Goal: Task Accomplishment & Management: Use online tool/utility

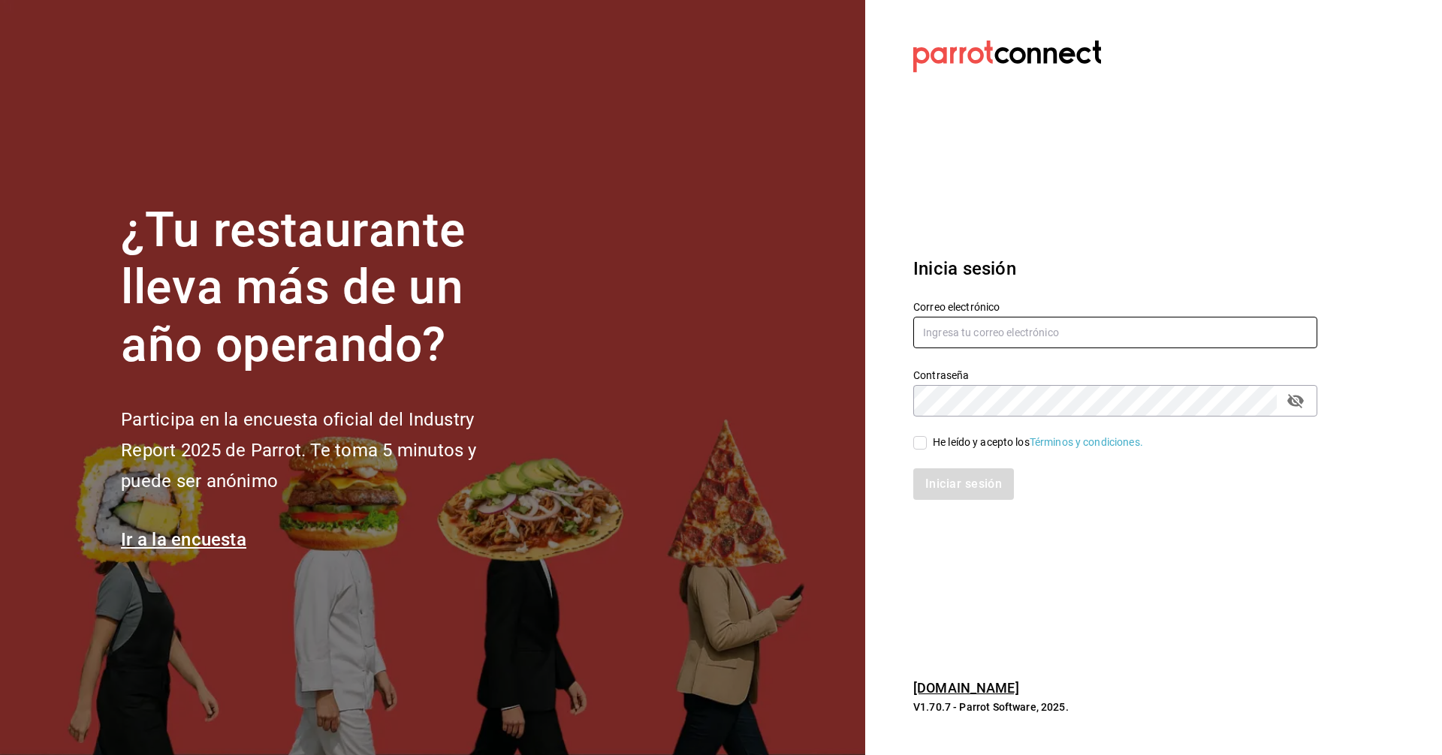
type input "[EMAIL_ADDRESS][PERSON_NAME][DOMAIN_NAME]"
click at [922, 446] on input "He leído y acepto los Términos y condiciones." at bounding box center [920, 443] width 14 height 14
checkbox input "true"
click at [913, 469] on button "Iniciar sesión" at bounding box center [963, 485] width 101 height 32
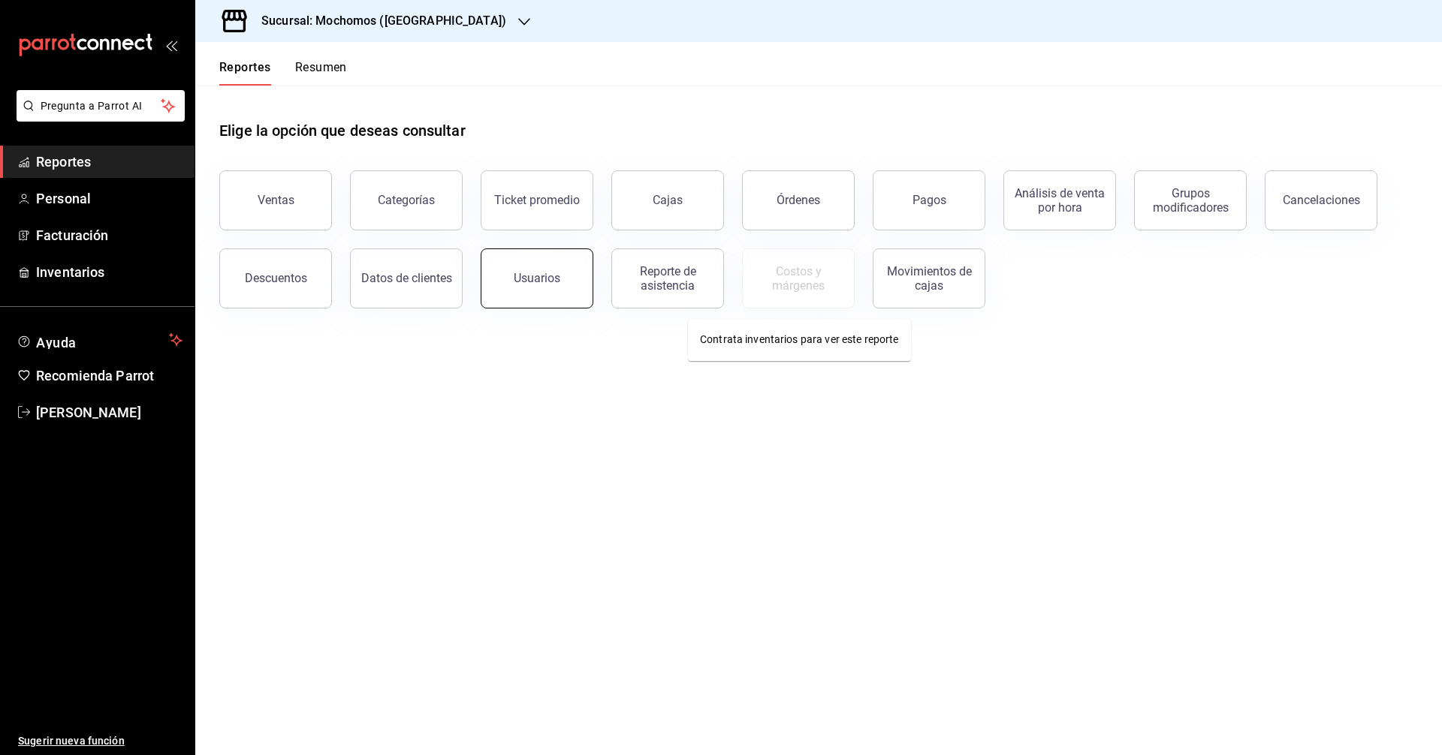
click at [541, 267] on button "Usuarios" at bounding box center [537, 279] width 113 height 60
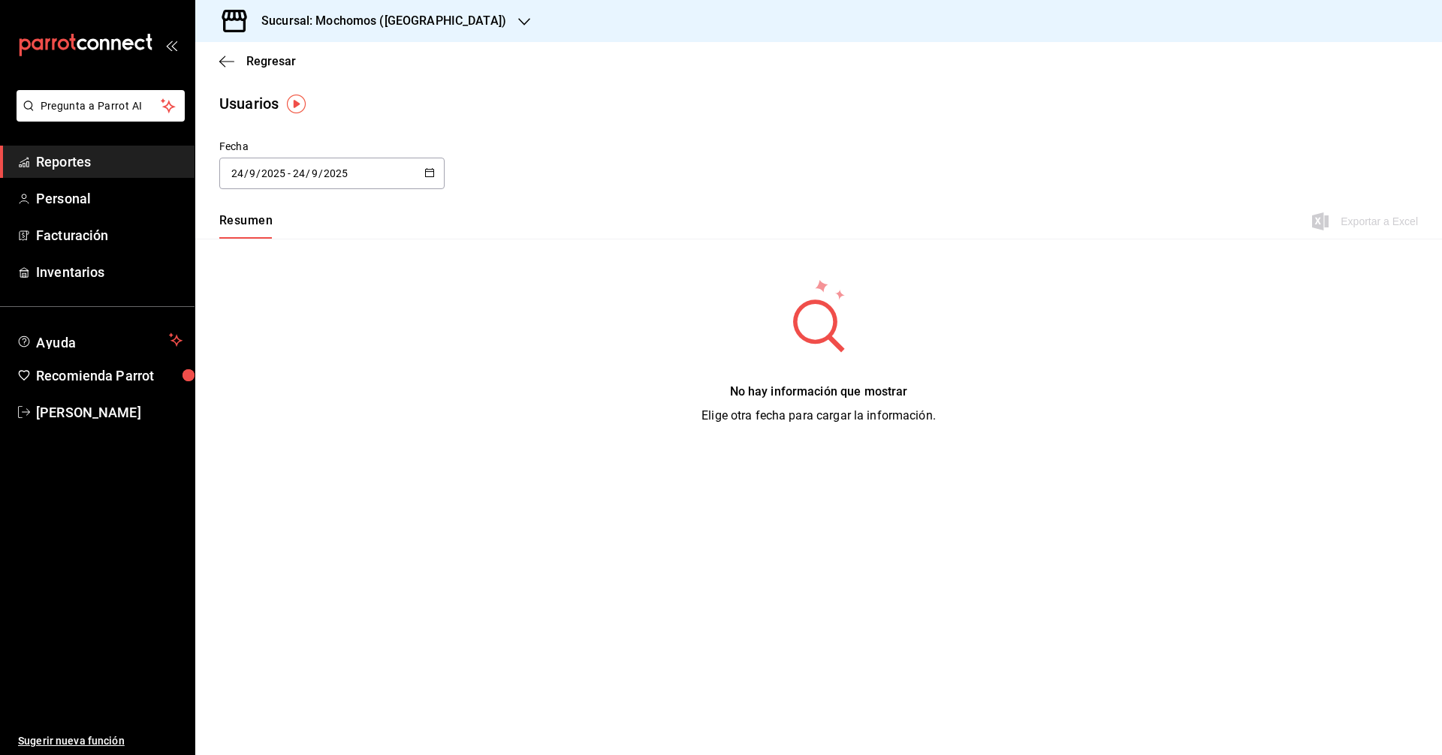
click at [437, 178] on div "[DATE] [DATE] - [DATE] [DATE]" at bounding box center [331, 174] width 225 height 32
click at [268, 230] on li "Hoy" at bounding box center [290, 221] width 142 height 34
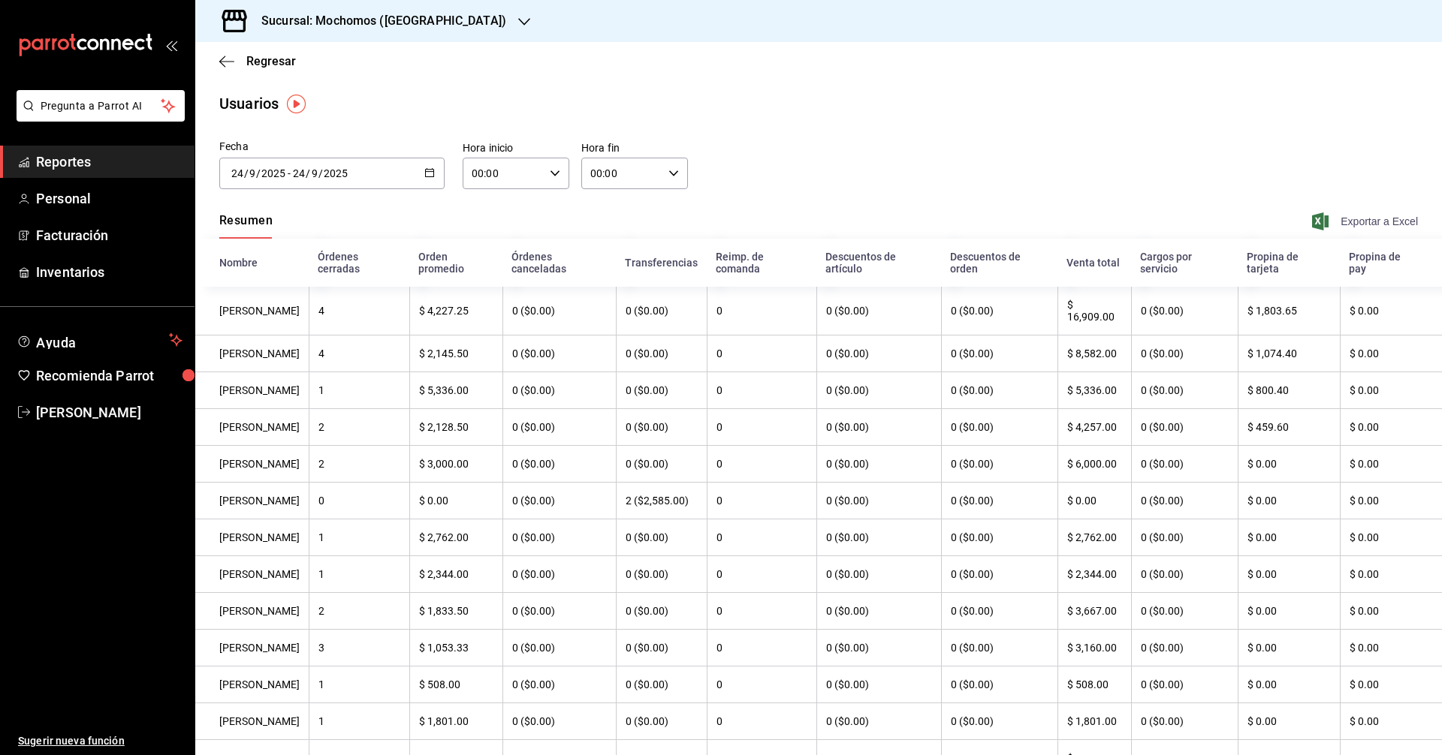
click at [1357, 221] on span "Exportar a Excel" at bounding box center [1366, 221] width 103 height 18
click at [550, 176] on icon "button" at bounding box center [555, 173] width 11 height 11
click at [496, 270] on button "06" at bounding box center [486, 257] width 47 height 30
type input "06:00"
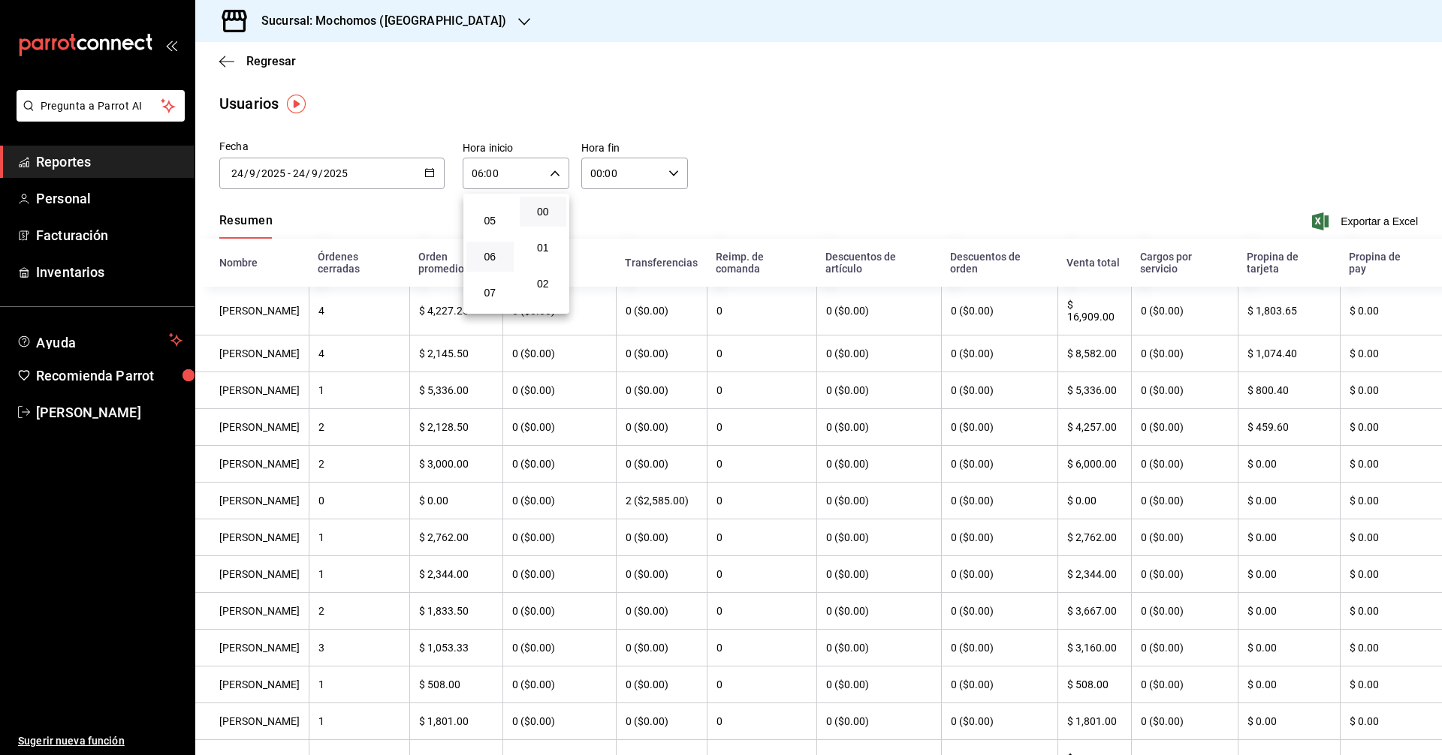
click at [1357, 217] on div at bounding box center [721, 377] width 1442 height 755
click at [1348, 217] on span "Exportar a Excel" at bounding box center [1366, 221] width 103 height 18
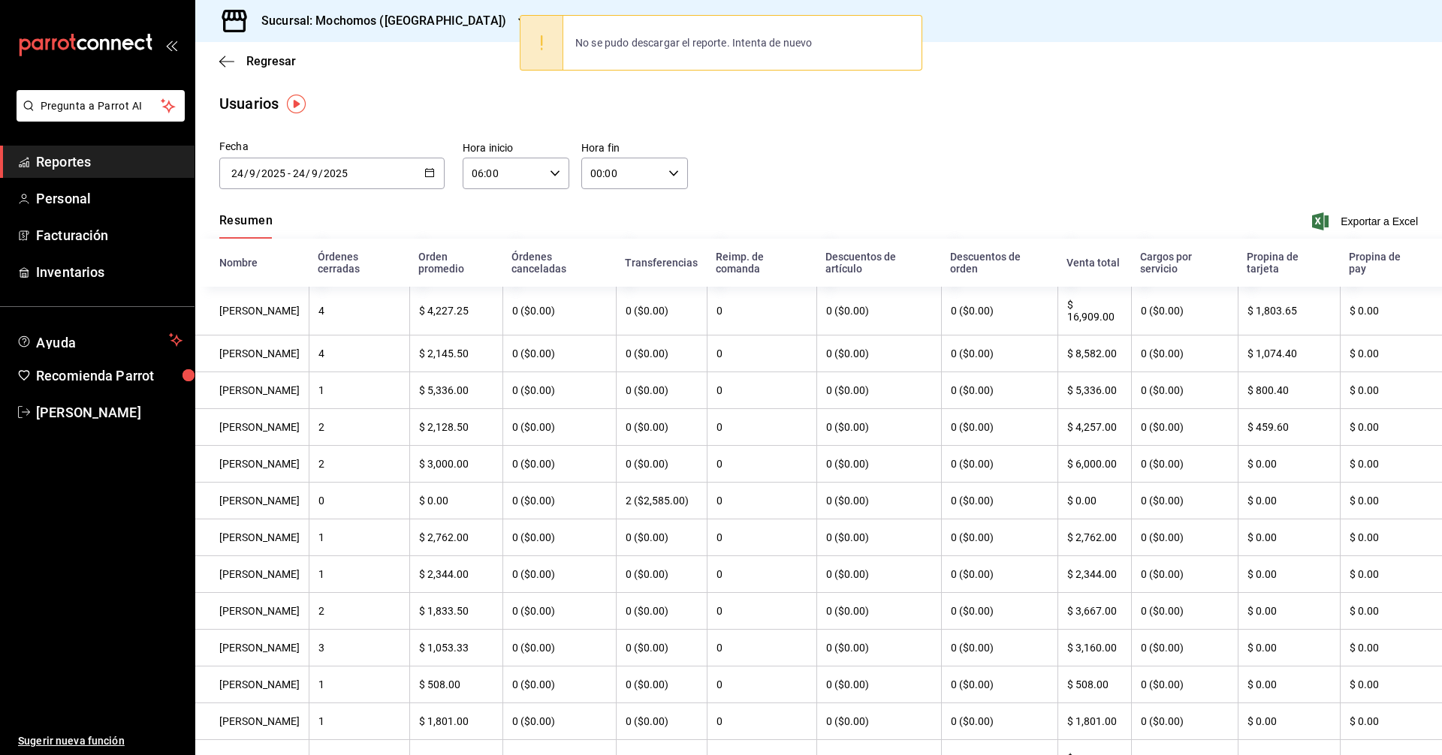
click at [839, 140] on div "Fecha [DATE] [DATE] - [DATE] [DATE] Hora inicio 06:00 Hora inicio Hora fin 00:0…" at bounding box center [818, 173] width 1246 height 68
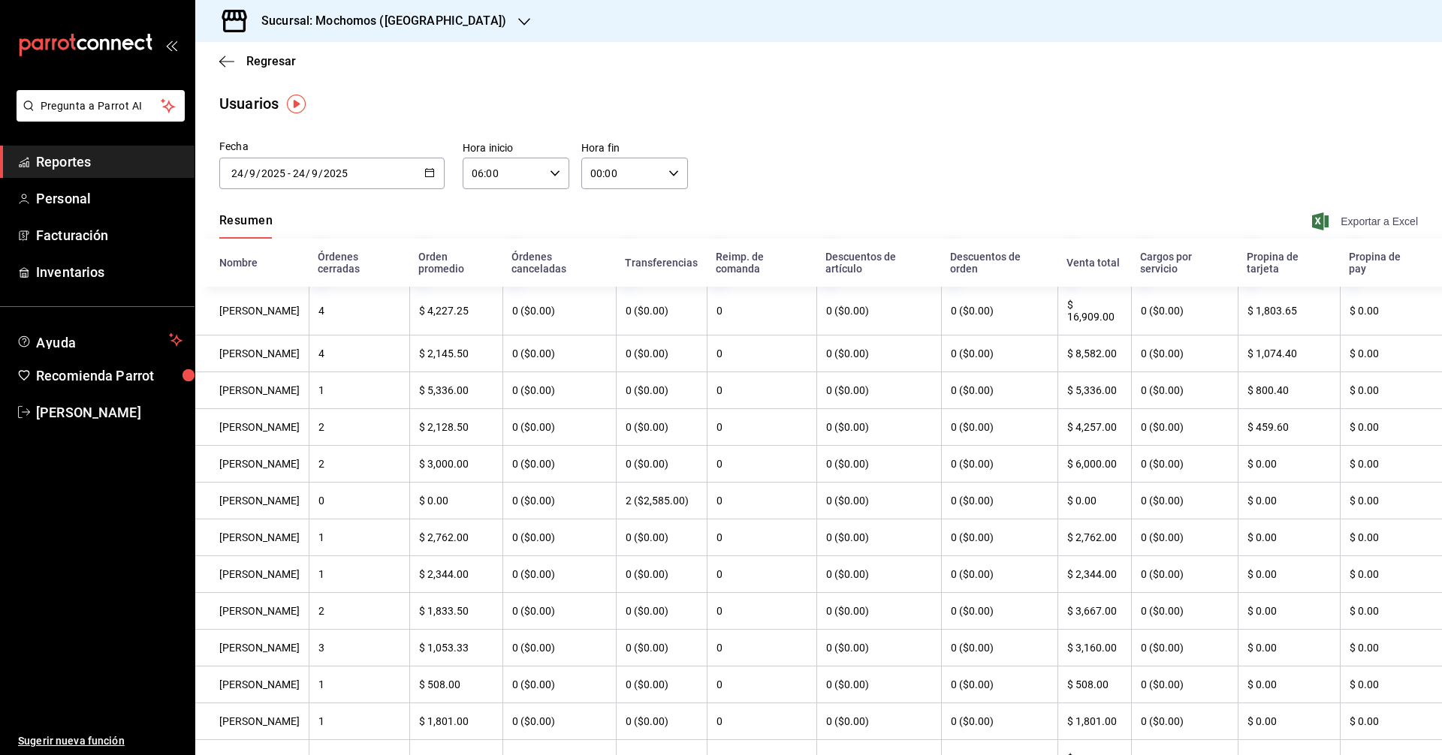
click at [1360, 221] on span "Exportar a Excel" at bounding box center [1366, 221] width 103 height 18
